Goal: Book appointment/travel/reservation

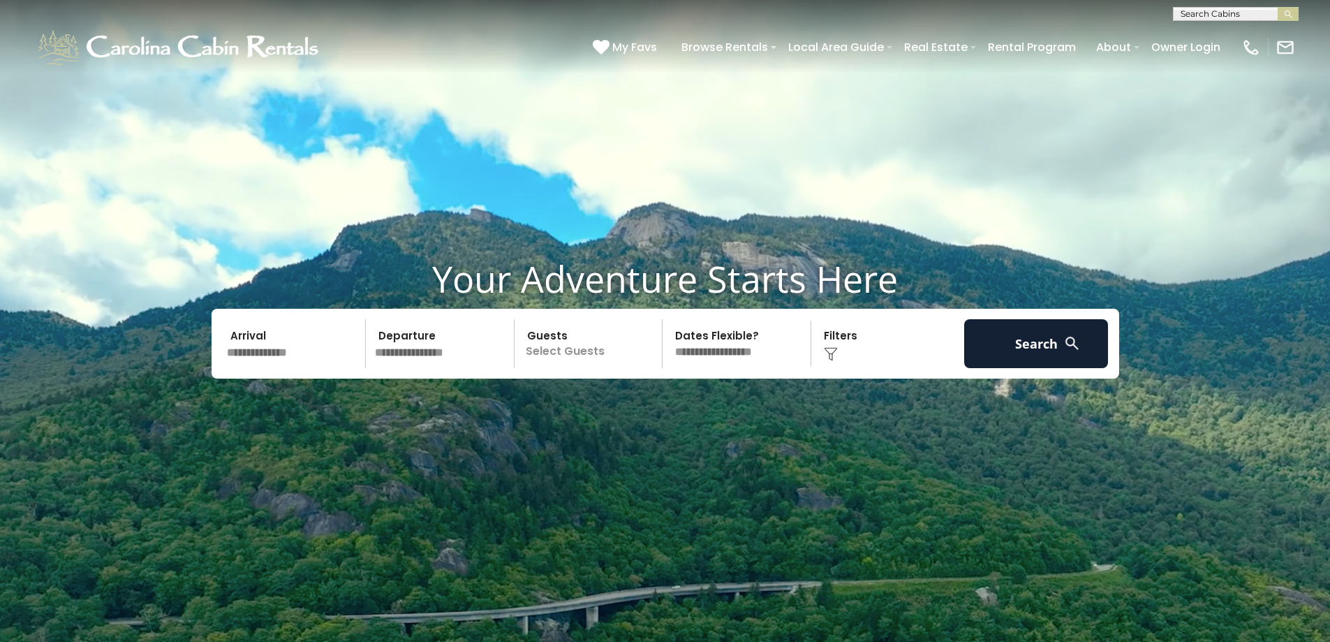
click at [1208, 10] on input "text" at bounding box center [1235, 17] width 122 height 14
type input "*******"
click at [1225, 31] on li "Wildern ess Lodge" at bounding box center [1236, 33] width 124 height 13
click at [1290, 11] on img "submit" at bounding box center [1289, 14] width 10 height 10
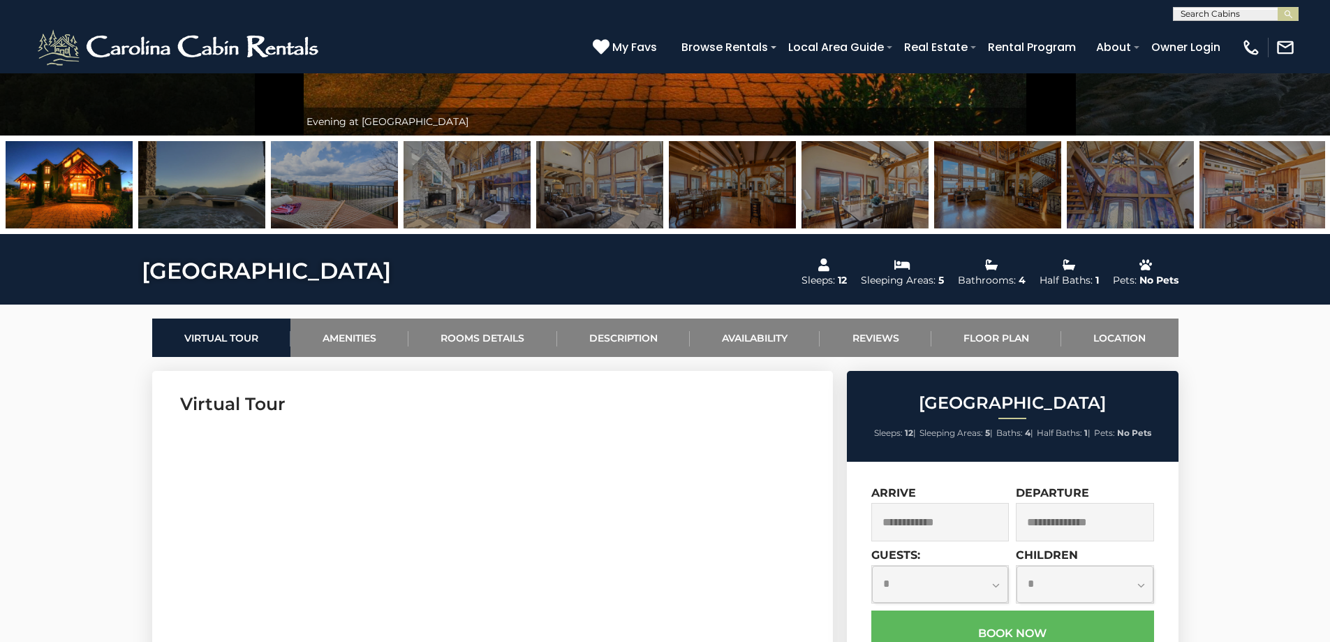
scroll to position [629, 0]
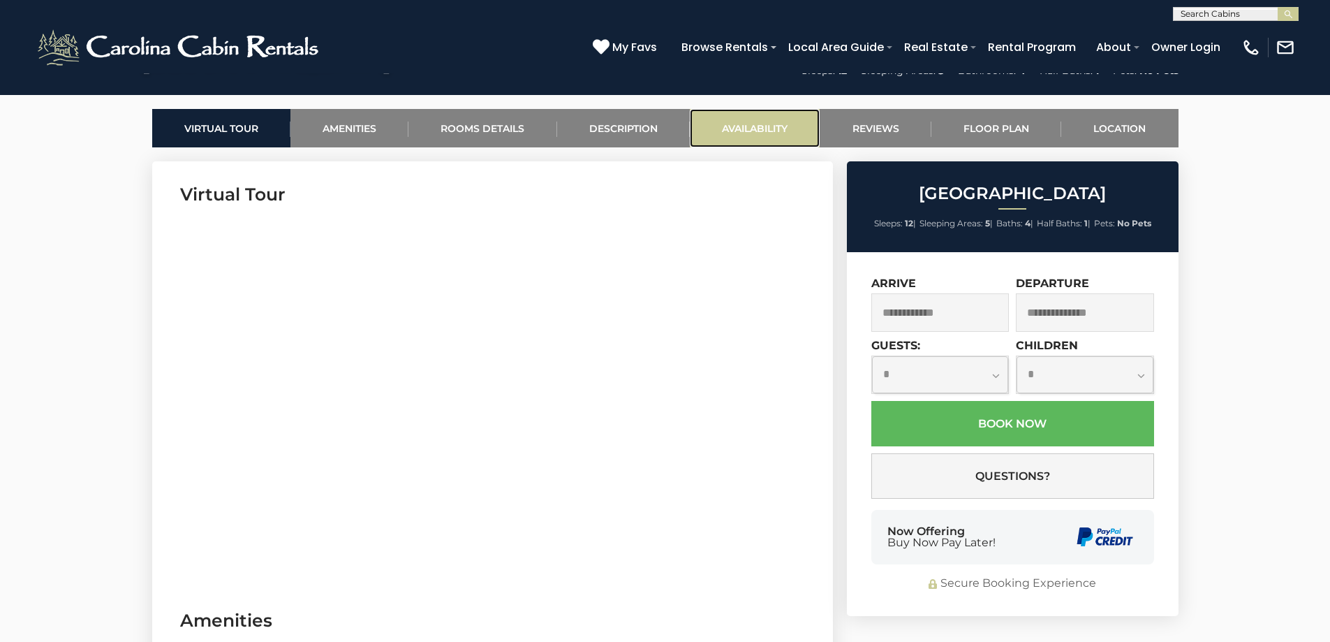
click at [770, 124] on link "Availability" at bounding box center [755, 128] width 130 height 38
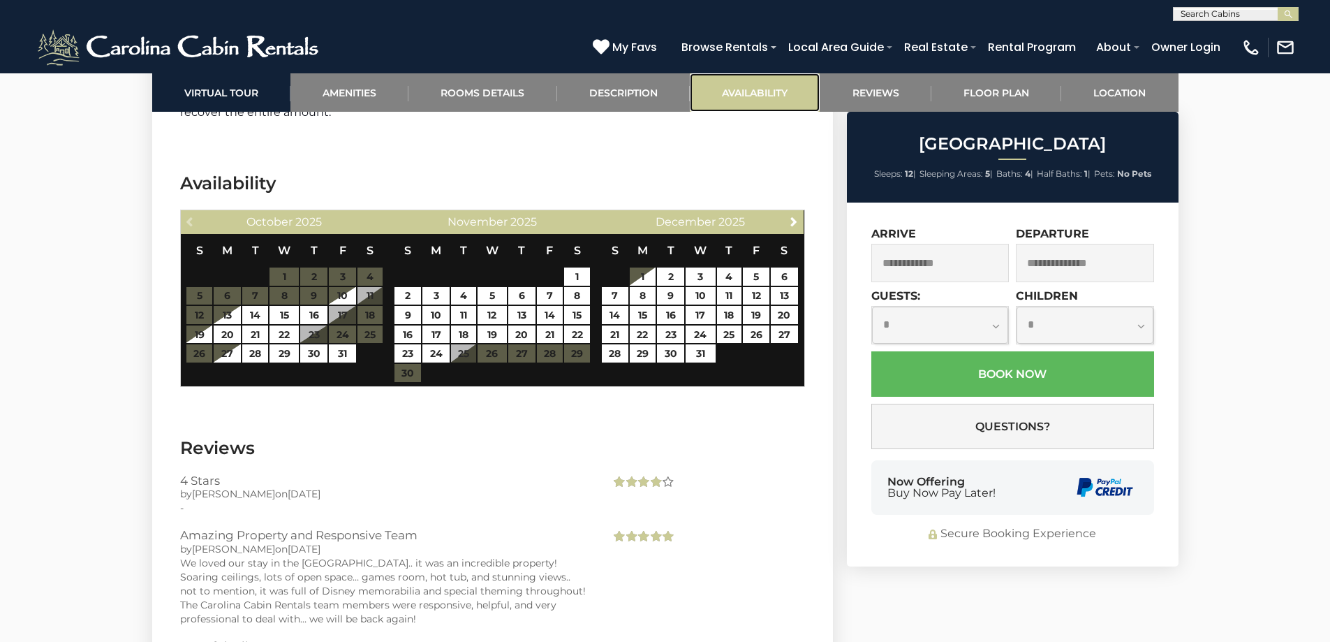
scroll to position [4166, 0]
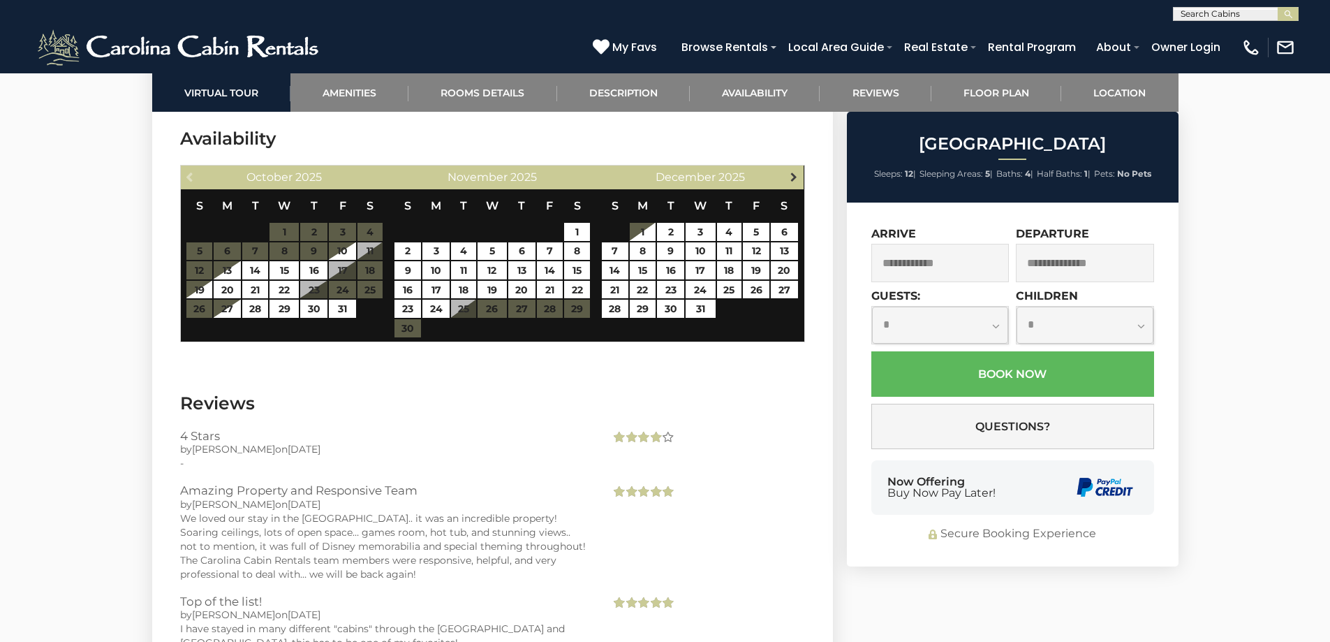
click at [791, 177] on span "Next" at bounding box center [793, 176] width 11 height 11
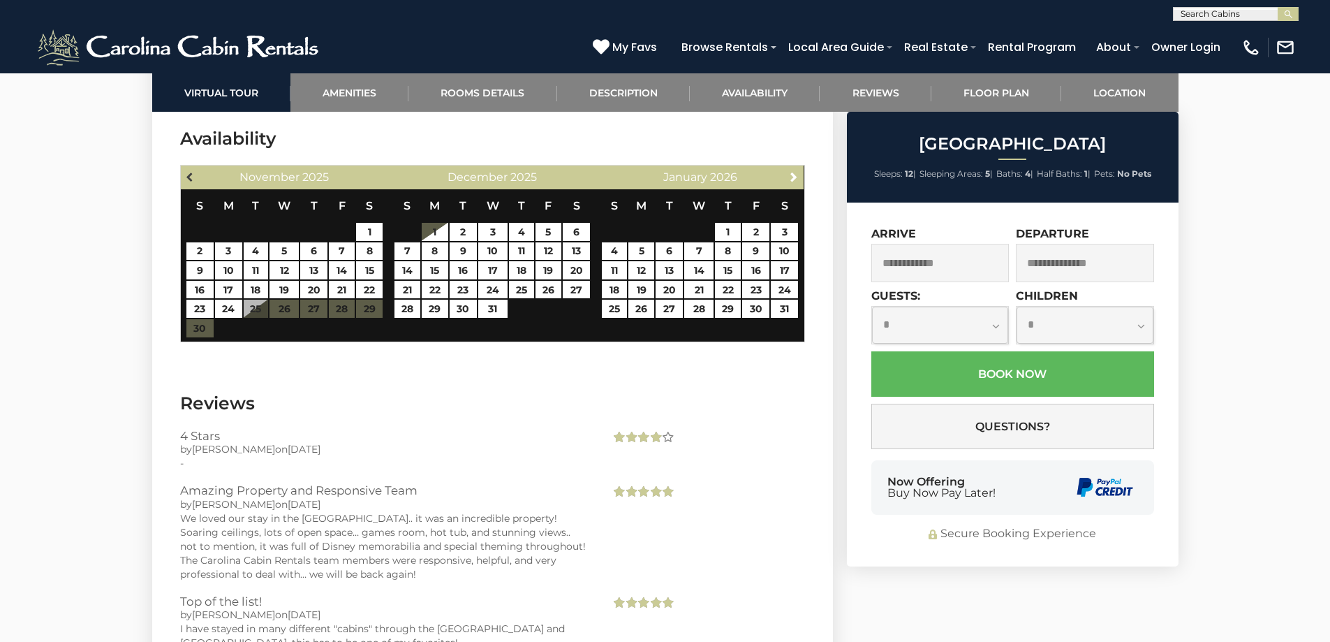
click at [189, 173] on span "Previous" at bounding box center [190, 176] width 11 height 11
